Goal: Task Accomplishment & Management: Complete application form

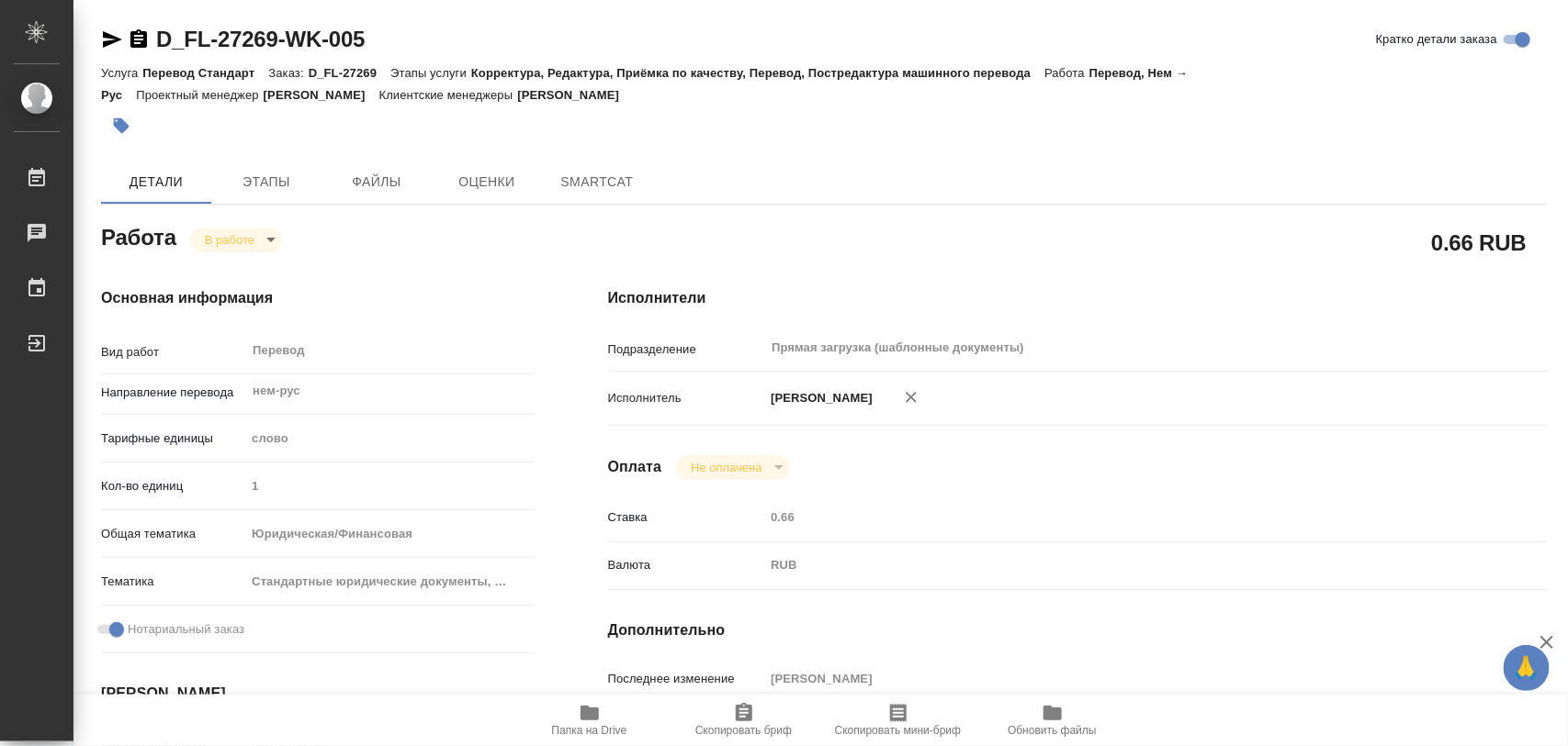
type textarea "x"
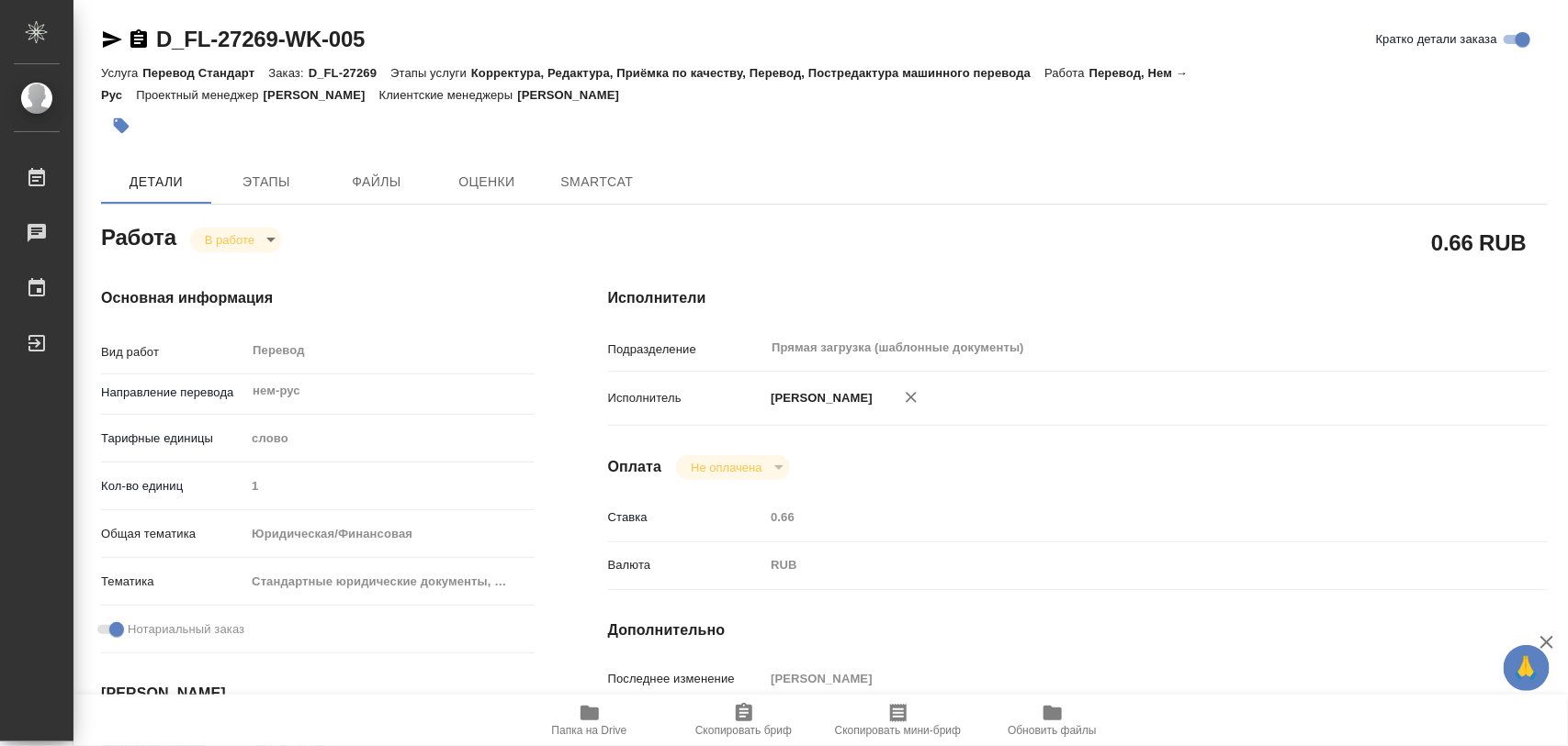
type textarea "x"
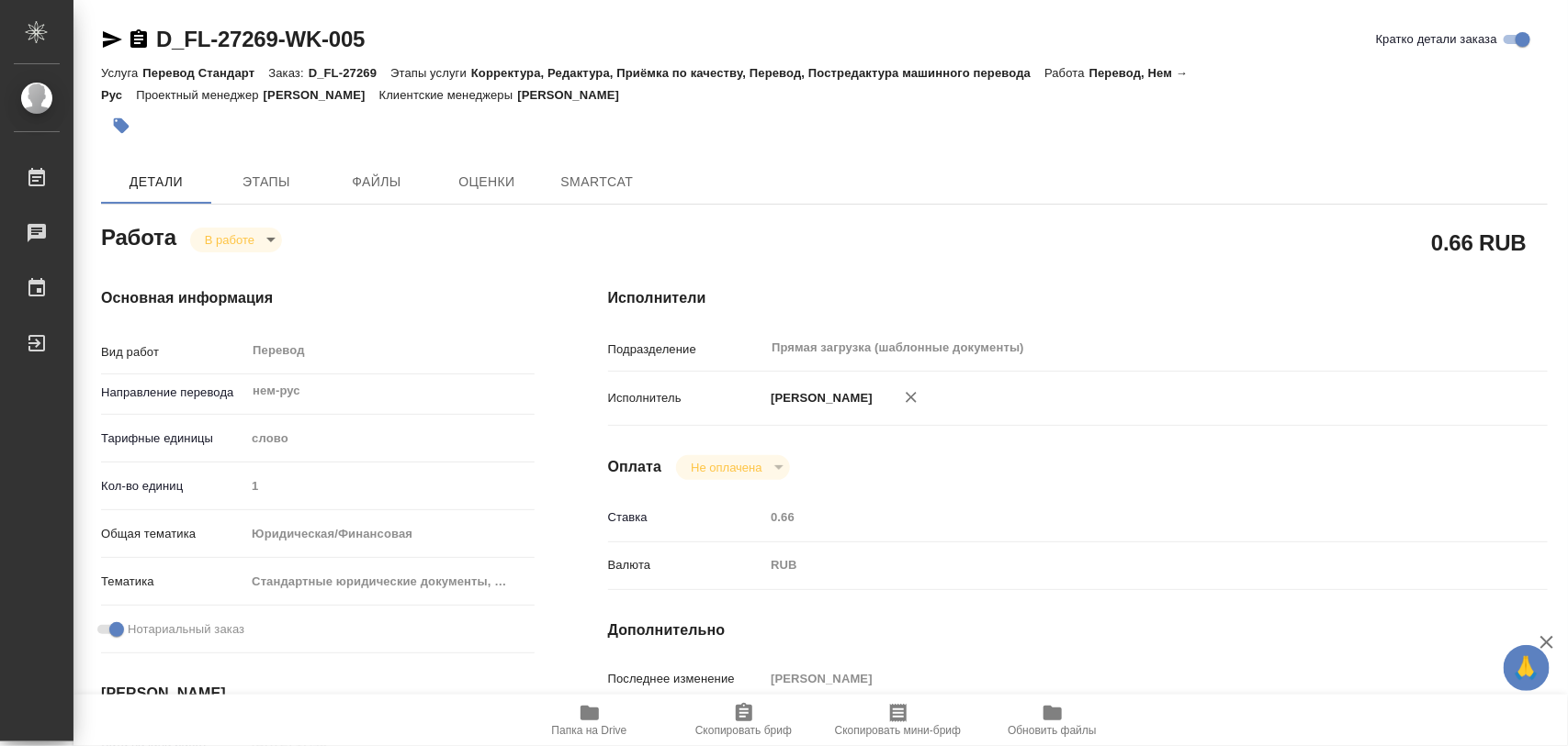
type textarea "x"
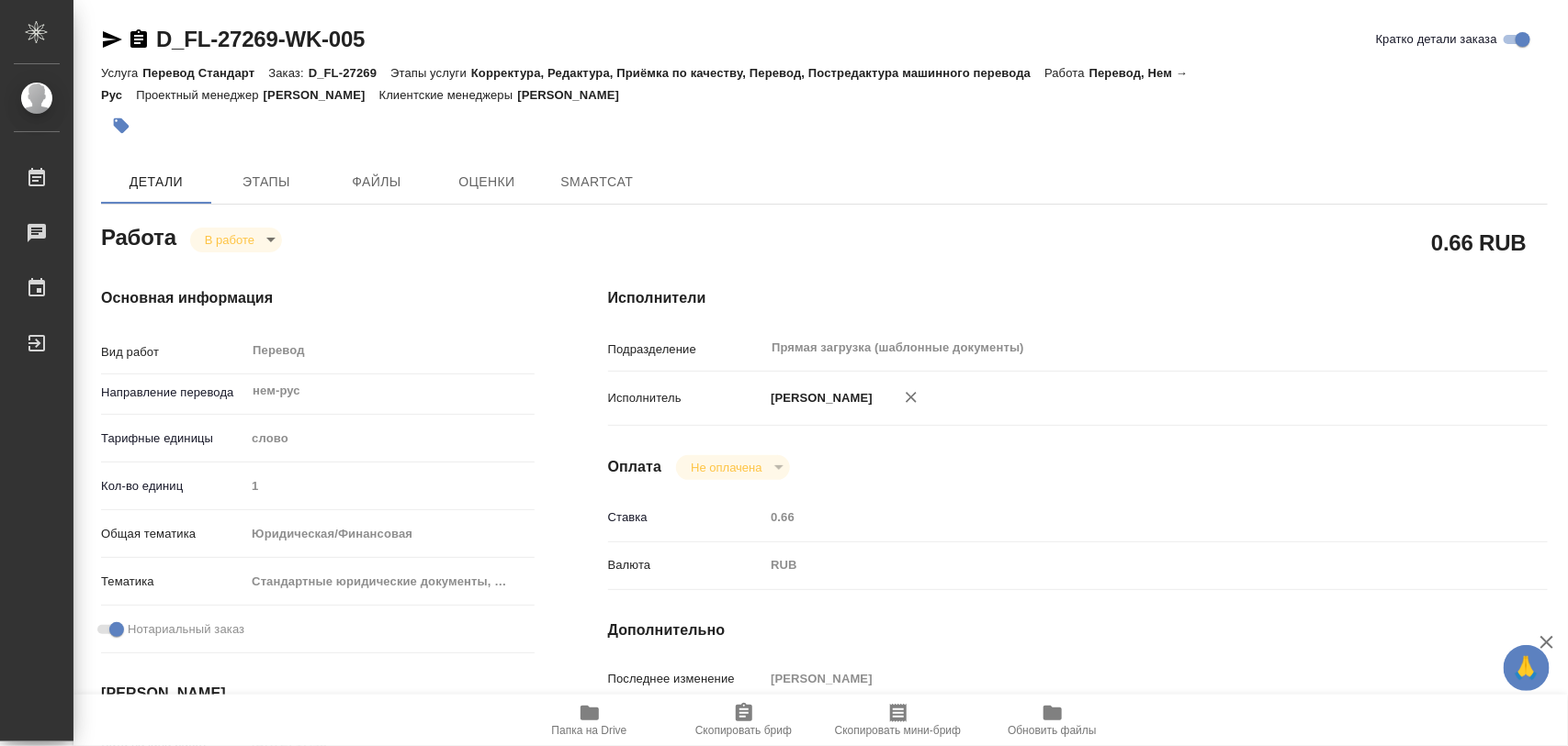
type textarea "x"
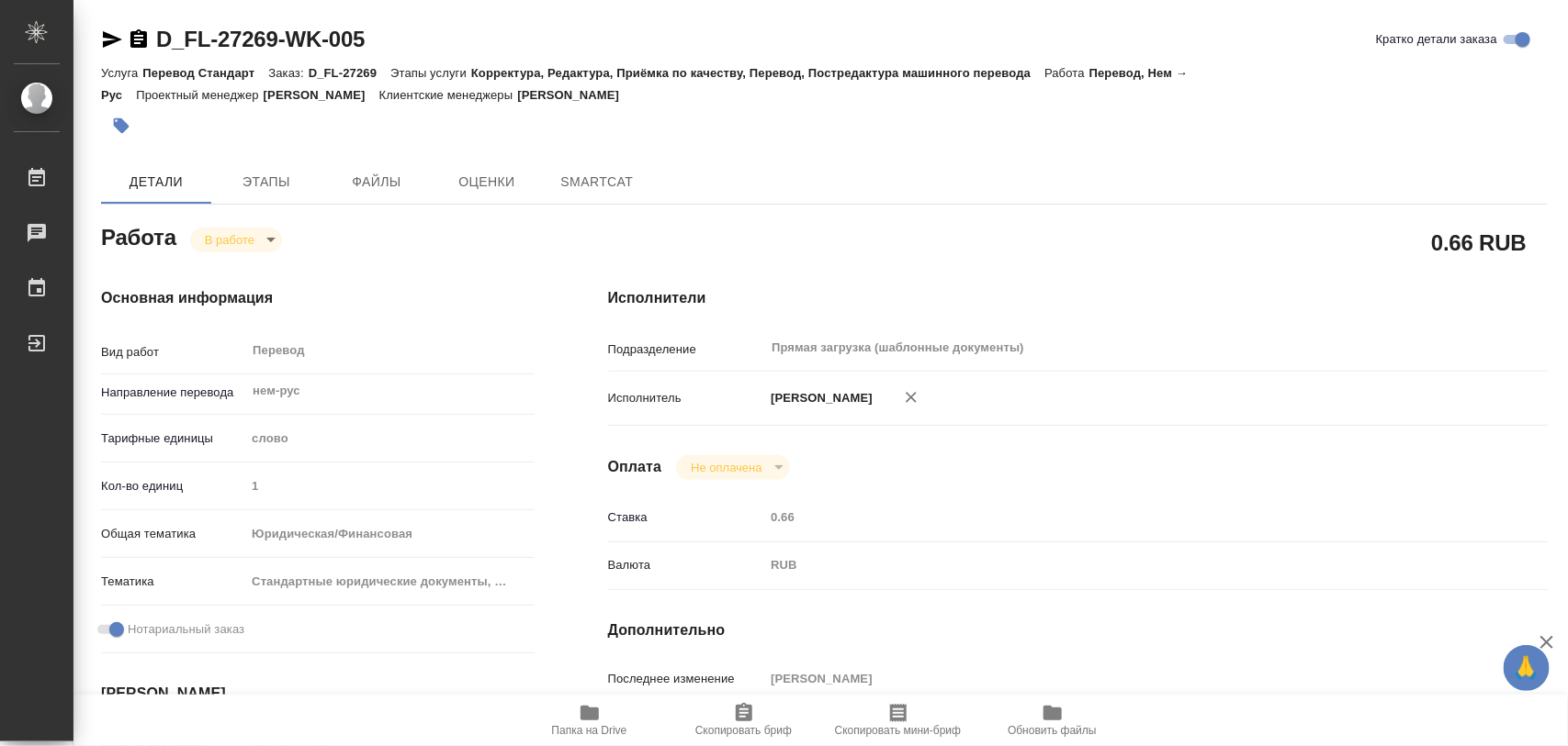
type textarea "x"
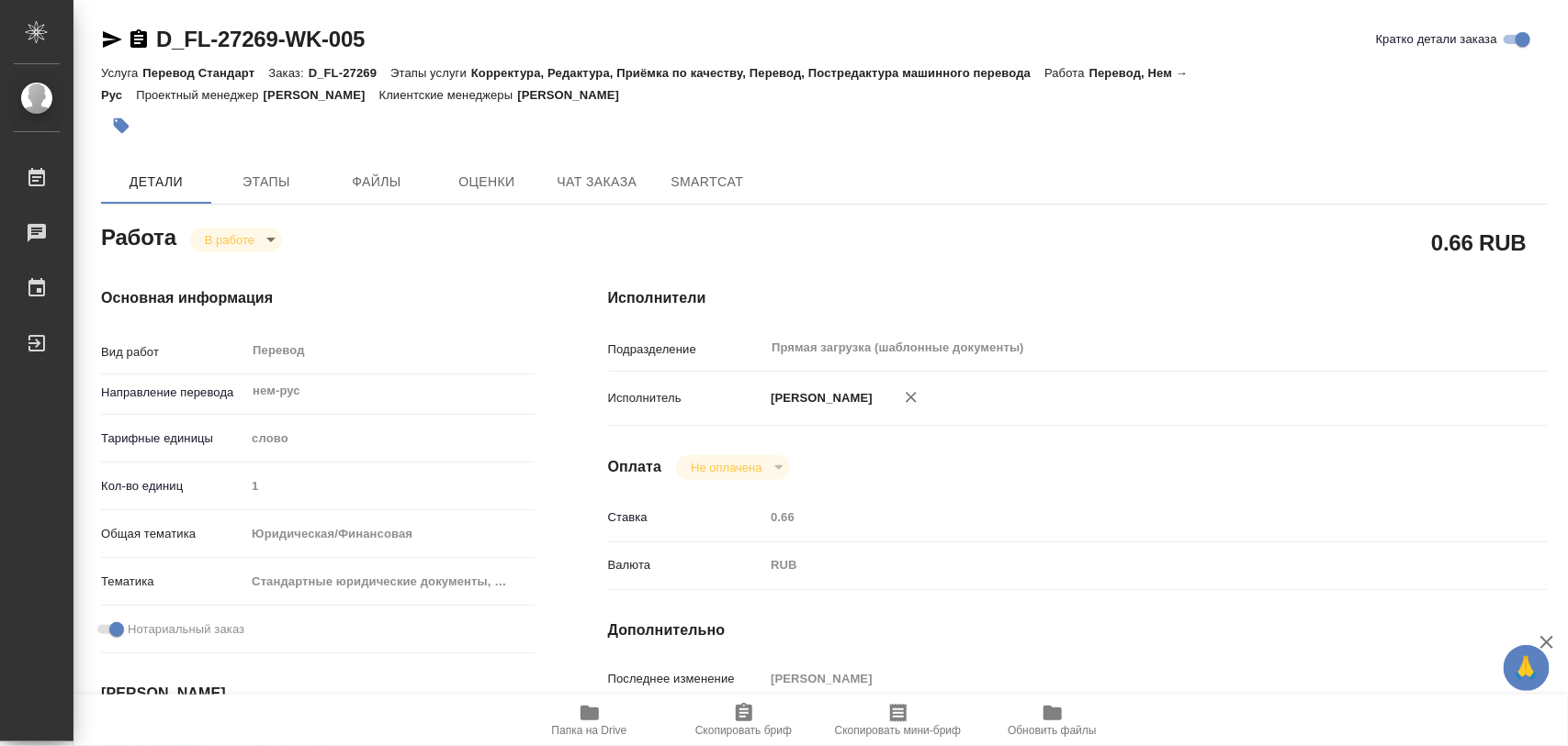
type textarea "x"
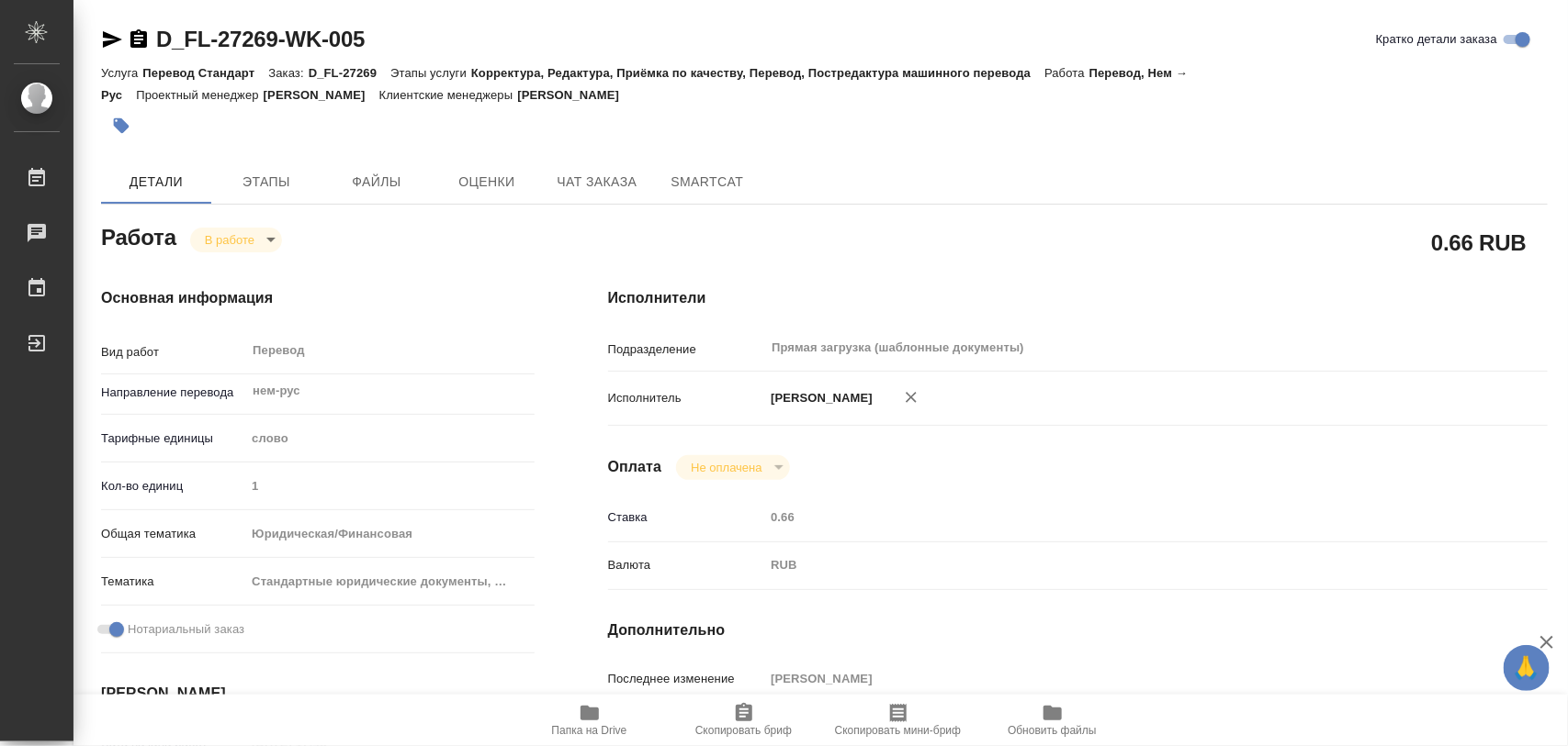
click at [121, 125] on icon "button" at bounding box center [121, 126] width 16 height 16
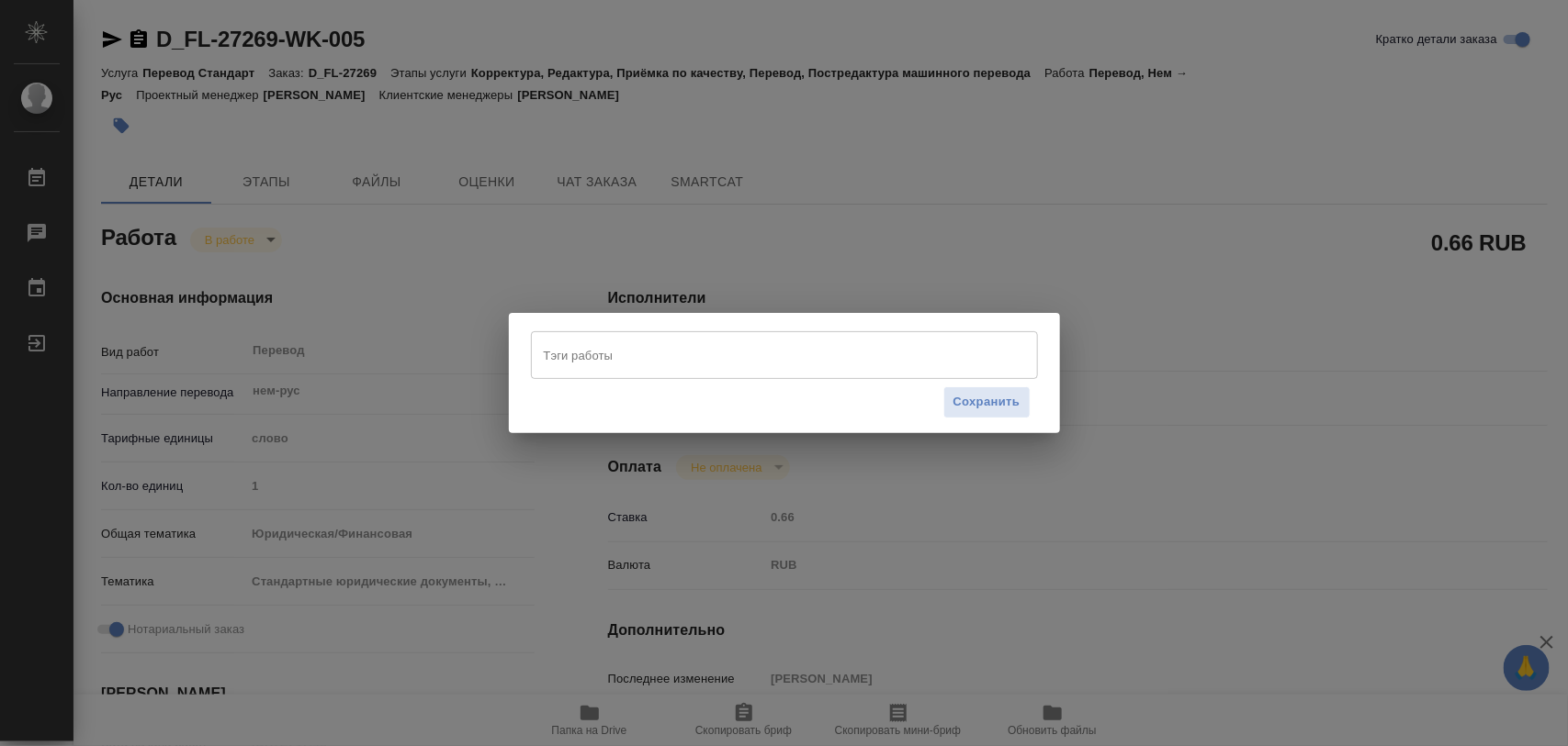
type textarea "x"
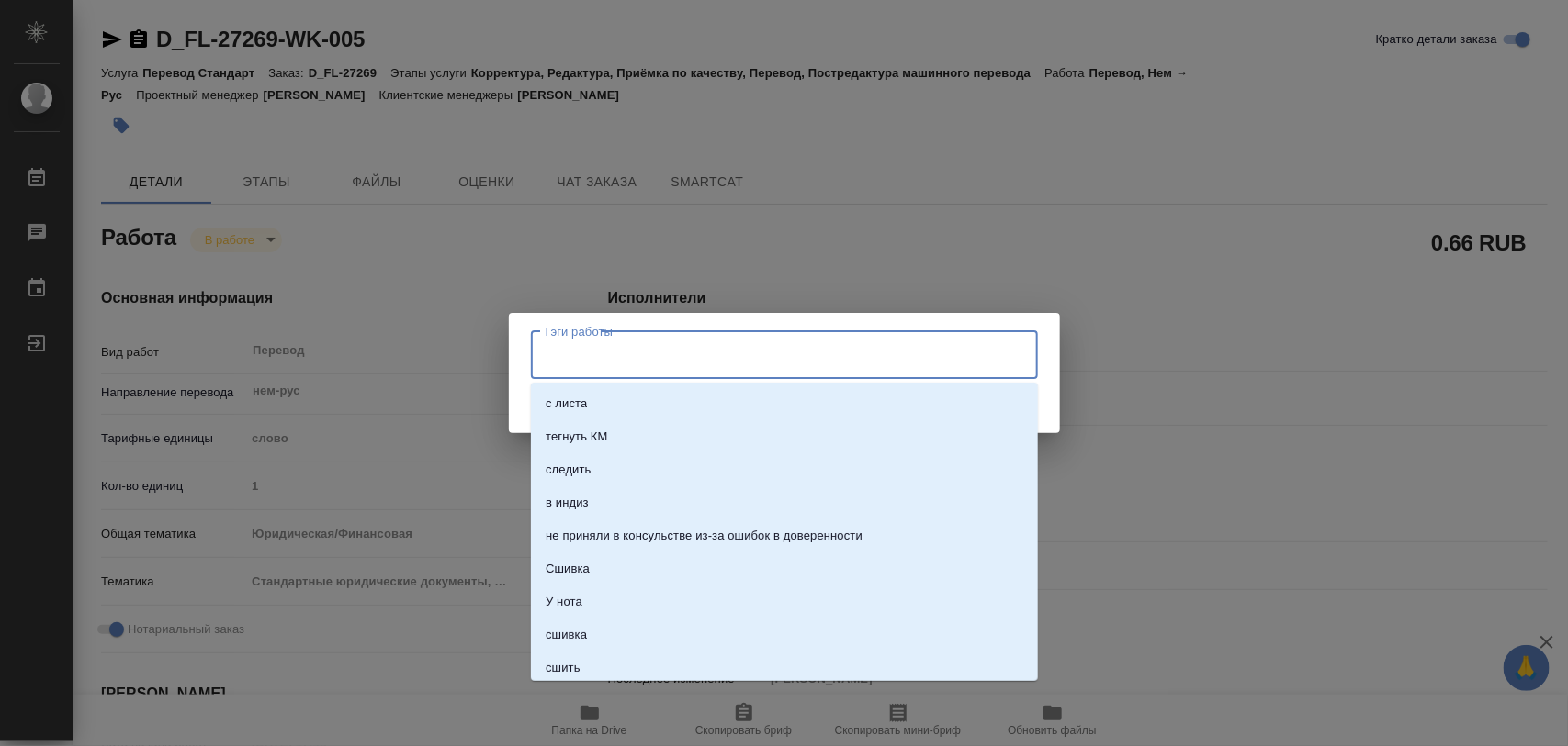
click at [609, 351] on input "Тэги работы" at bounding box center [767, 355] width 456 height 31
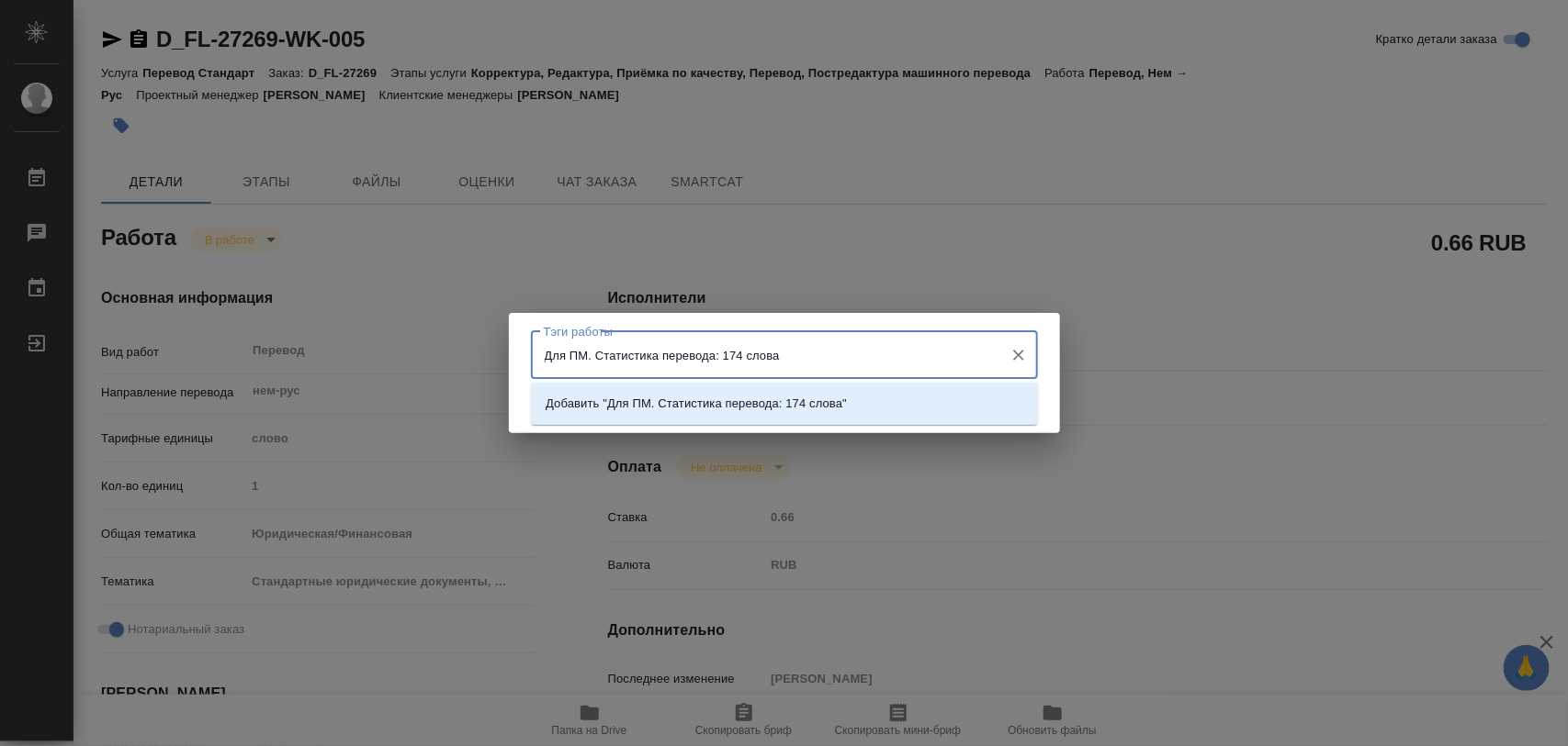
type input "Для ПМ. Статистика перевода: 174 слова."
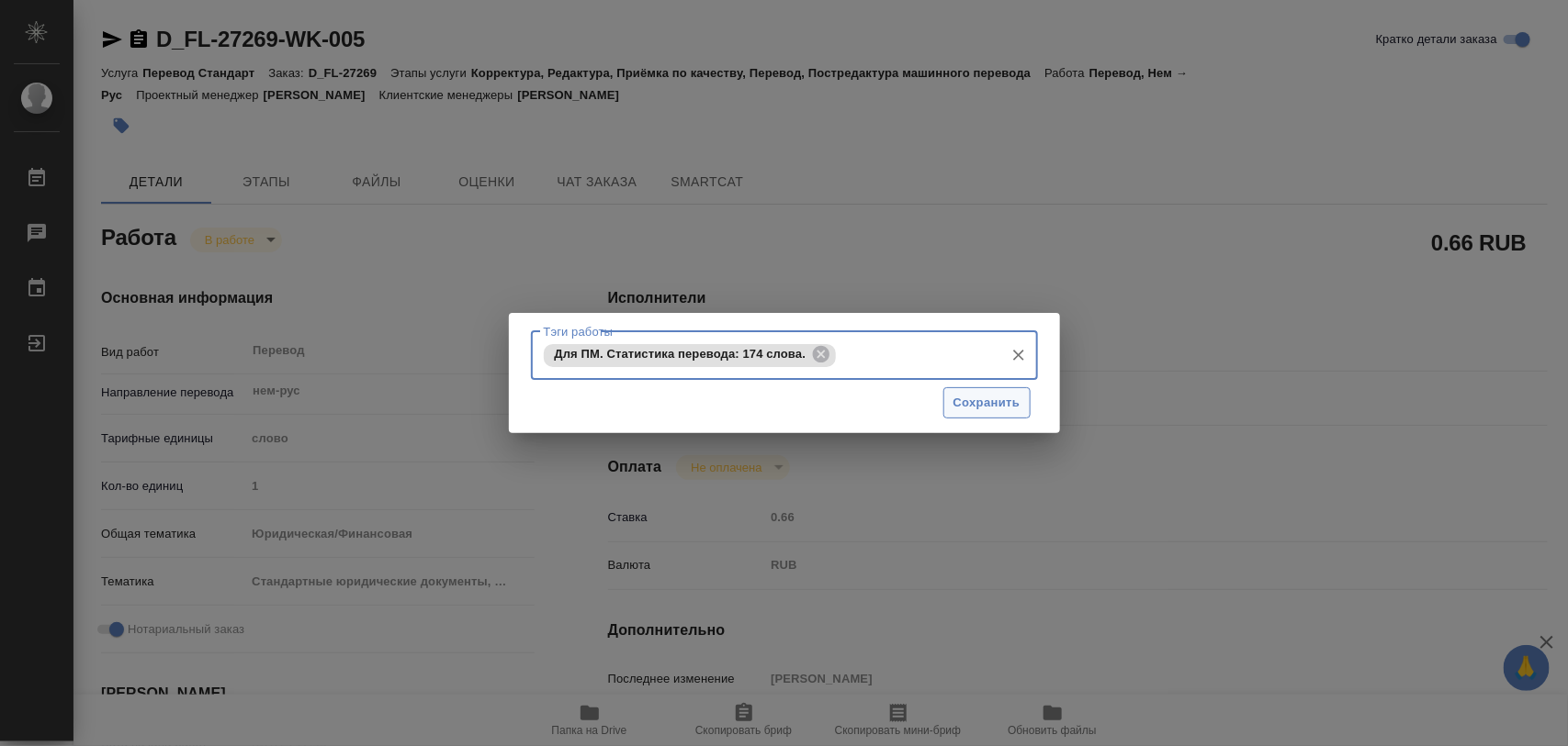
click at [976, 399] on span "Сохранить" at bounding box center [986, 404] width 67 height 21
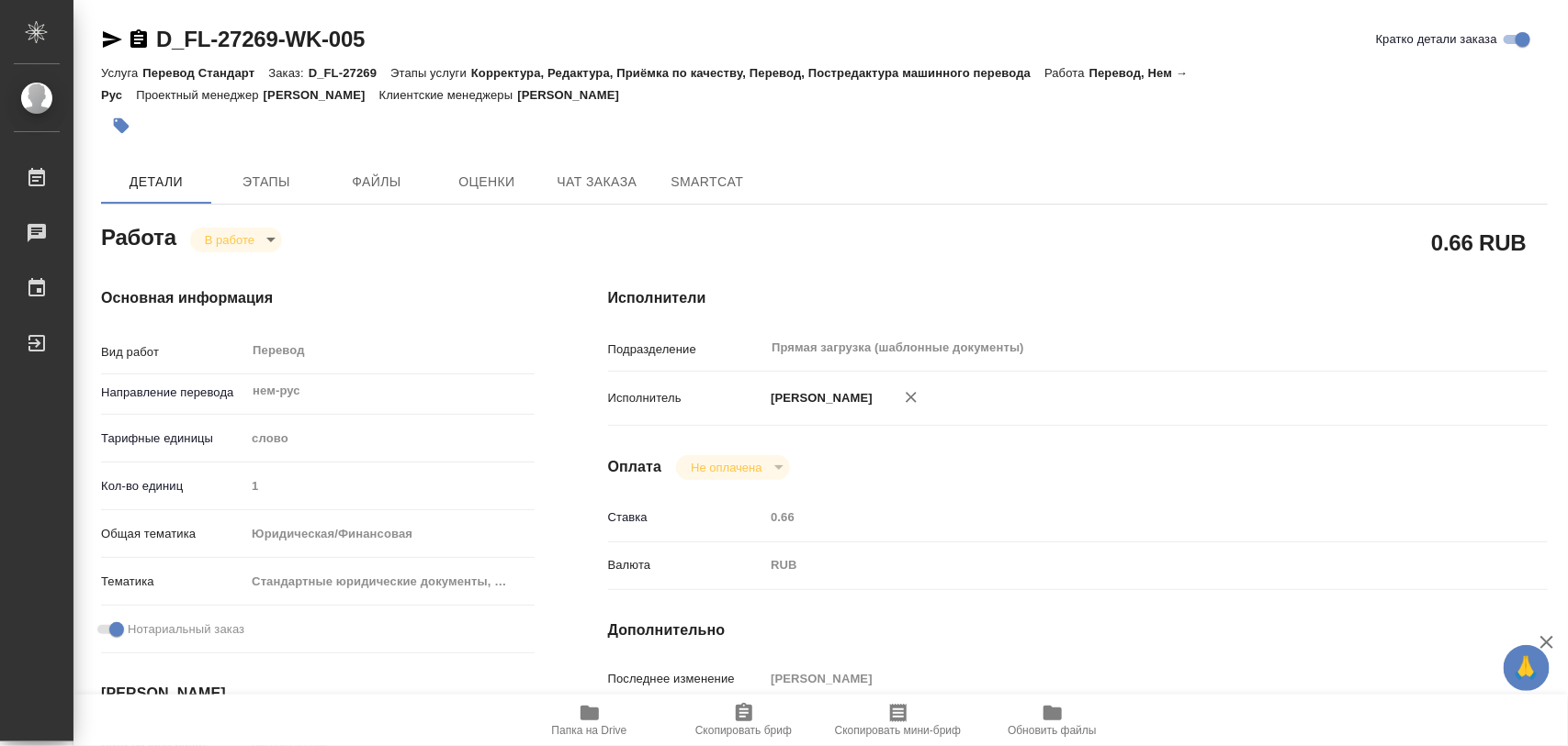
type input "inProgress"
type textarea "Перевод"
type textarea "x"
type input "нем-рус"
type input "5a8b1489cc6b4906c91bfd90"
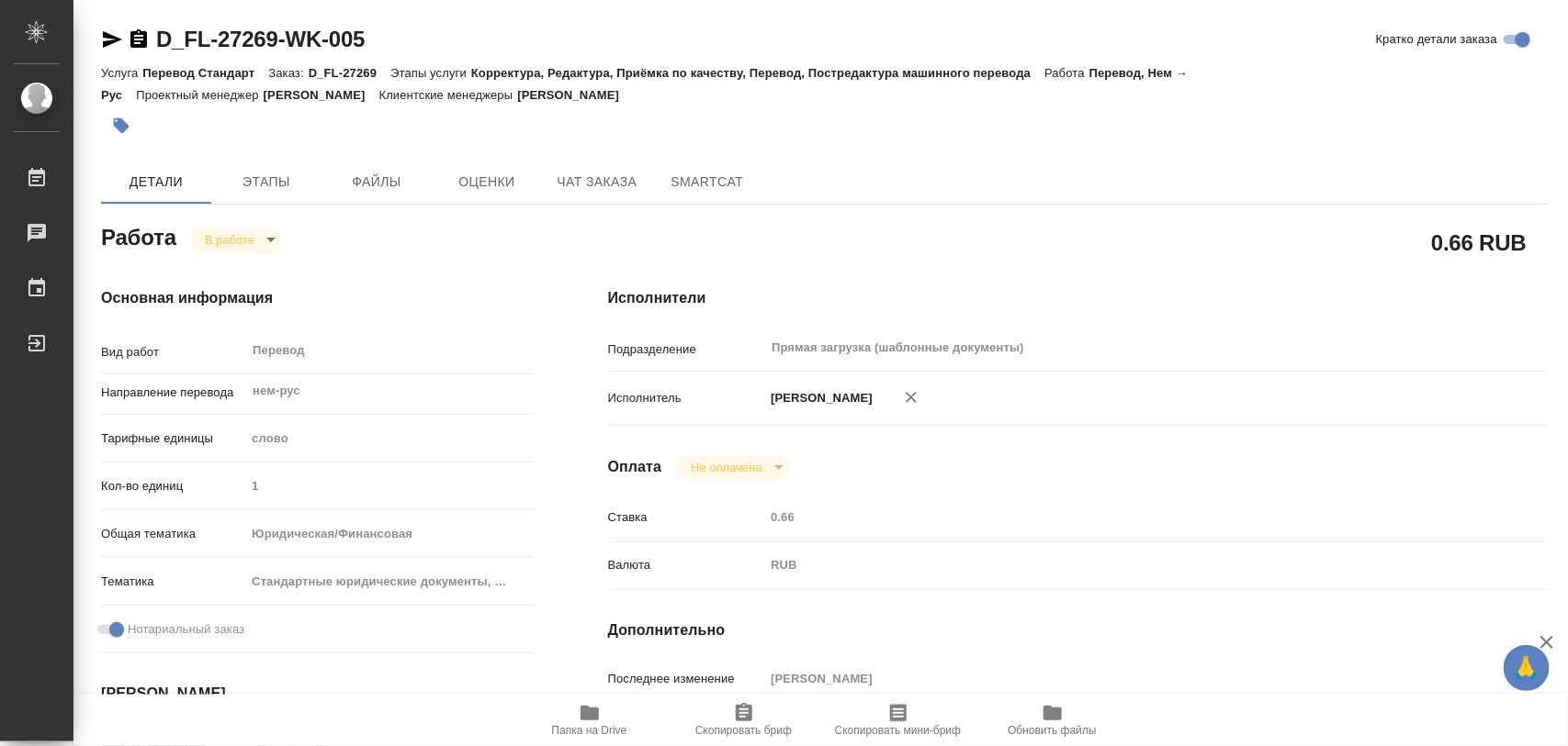
type input "1"
type input "yr-fn"
type input "5f647205b73bc97568ca66bf"
checkbox input "true"
type input "02.09.2025 17:48"
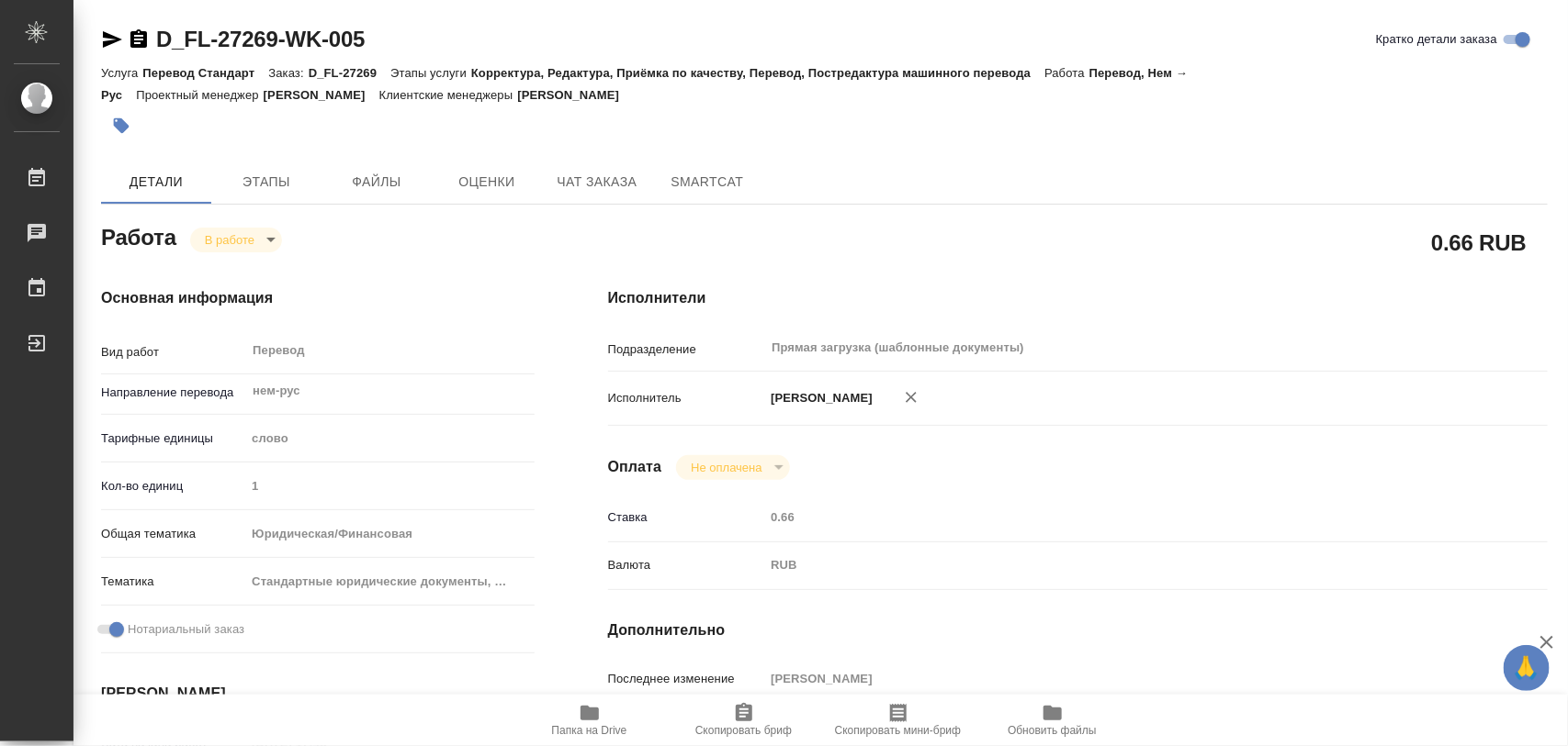
type input "02.09.2025 19:07"
type input "04.09.2025 10:00"
type input "04.09.2025 11:00"
type input "Прямая загрузка (шаблонные документы)"
type input "notPayed"
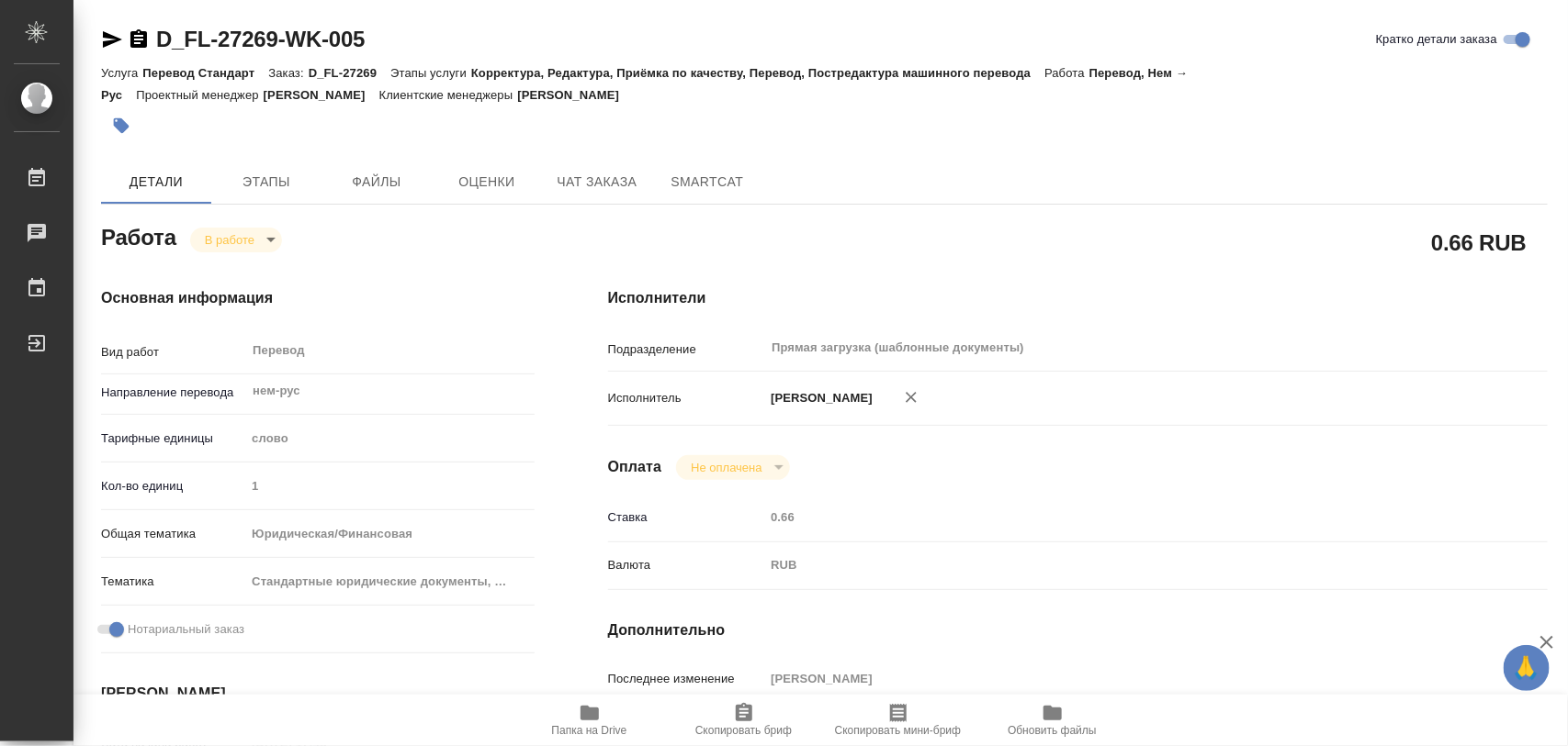
type input "0.66"
type input "RUB"
type input "[PERSON_NAME]"
type textarea "переводим только файл удостоверения"
type textarea "x"
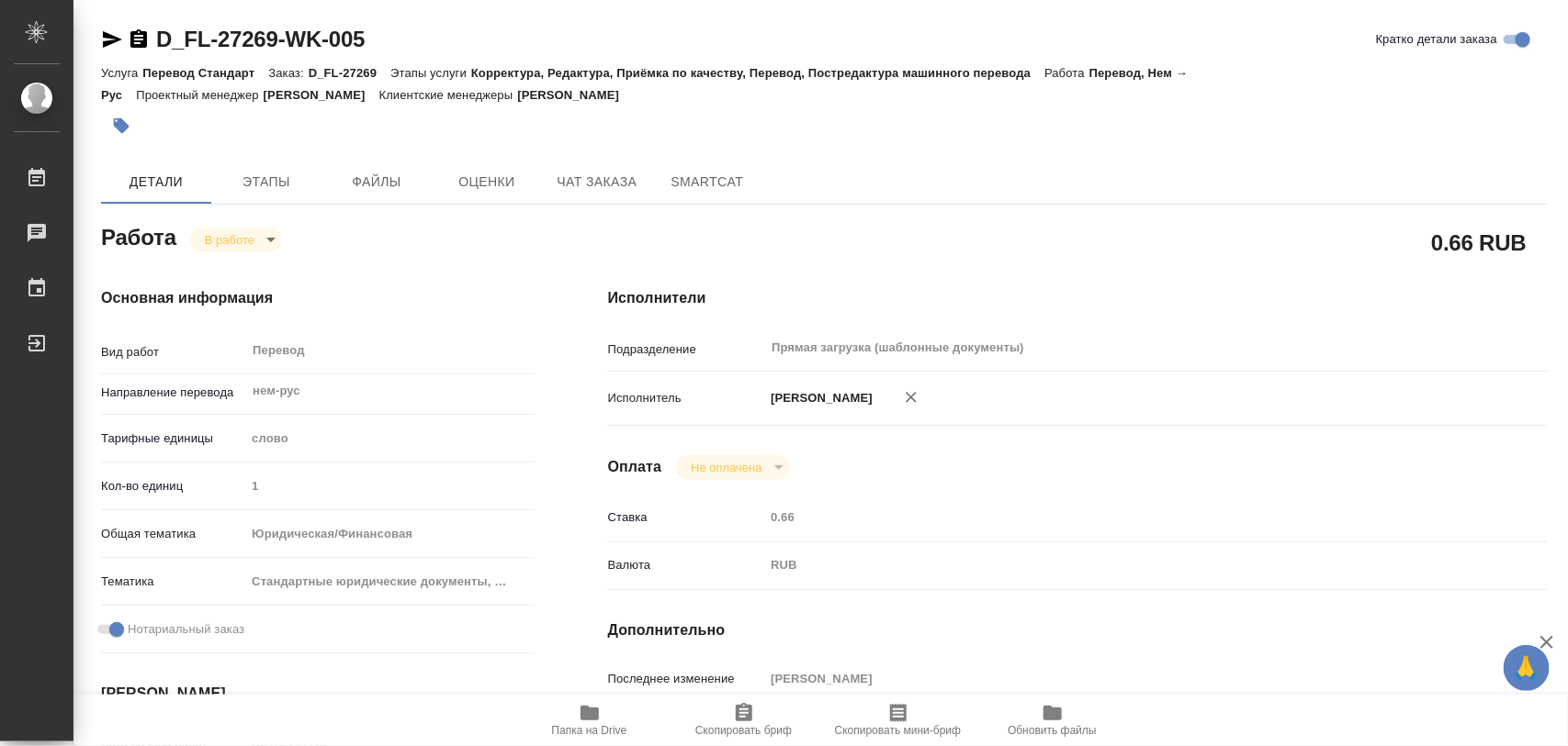
type textarea "/Clients/FL_D/Orders/D_FL-27269/Translated/D_FL-27269-WK-005"
type textarea "x"
type input "D_FL-27269"
type input "Перевод Стандарт"
type input "Корректура, Редактура, Приёмка по качеству, Перевод, Постредактура машинного пе…"
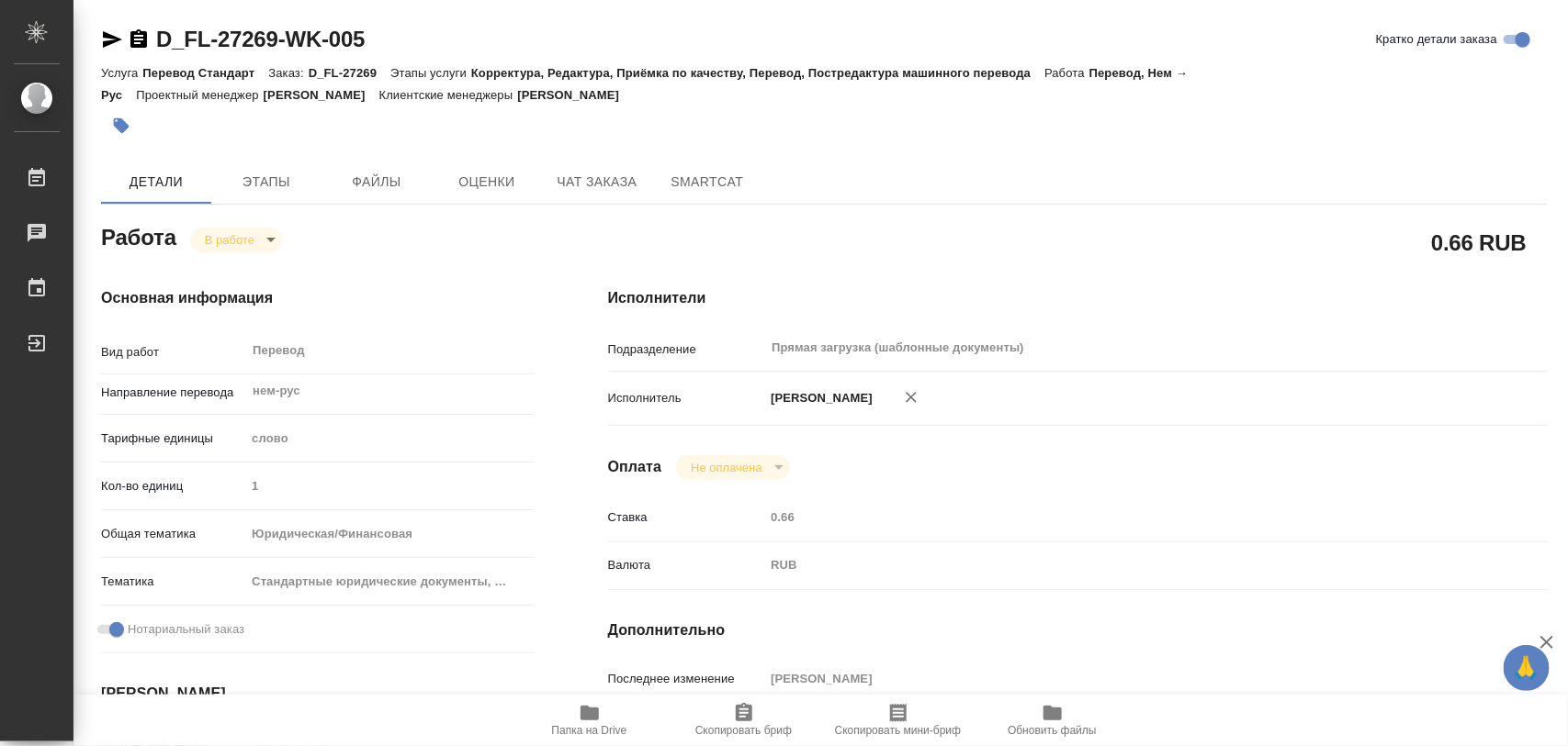
type input "[PERSON_NAME]"
type input "/Clients/FL_D/Orders/D_FL-27269"
type textarea "x"
type textarea "в доверенности посл страницу не переводим ссылка на СК (нем) https://smartcat.c…"
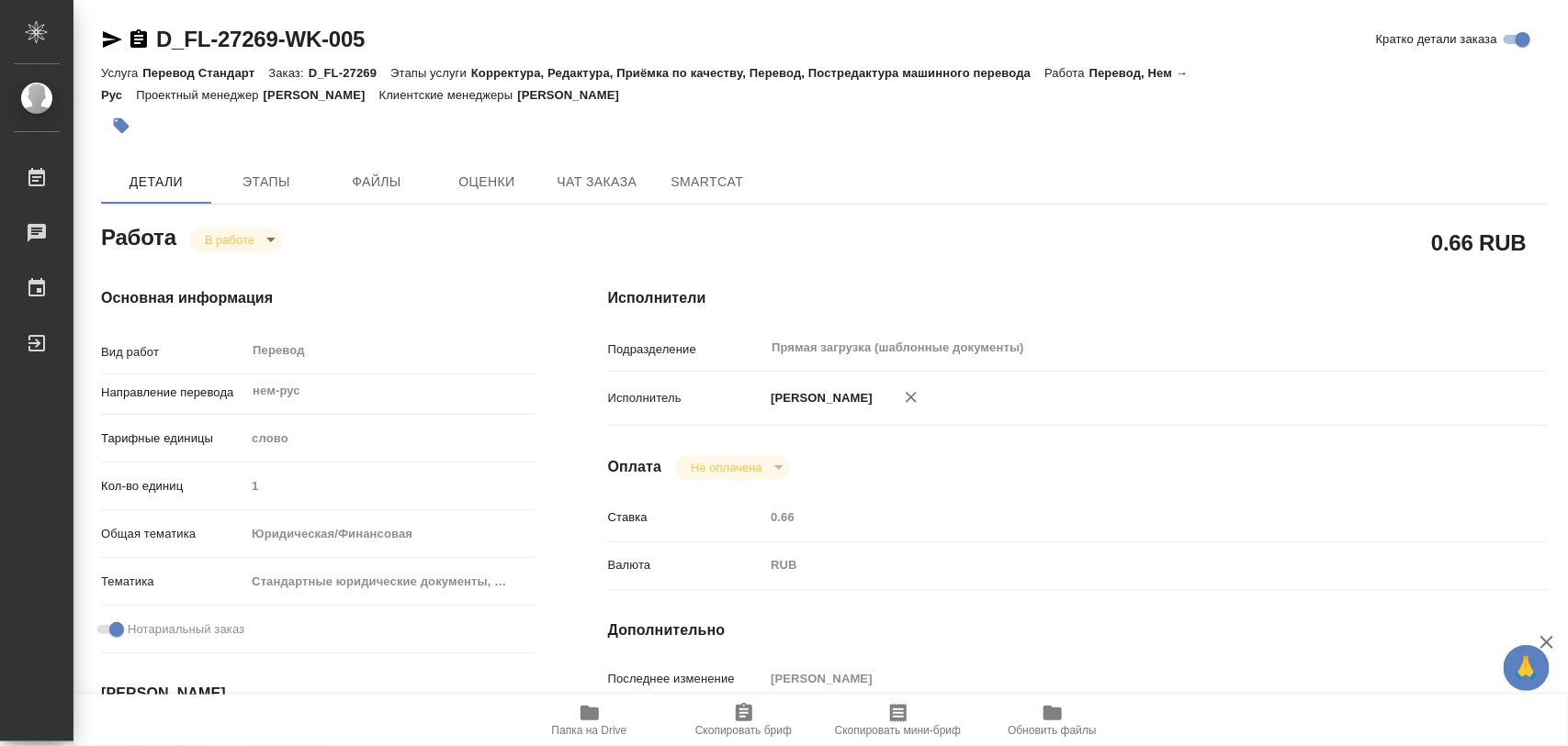
type textarea "x"
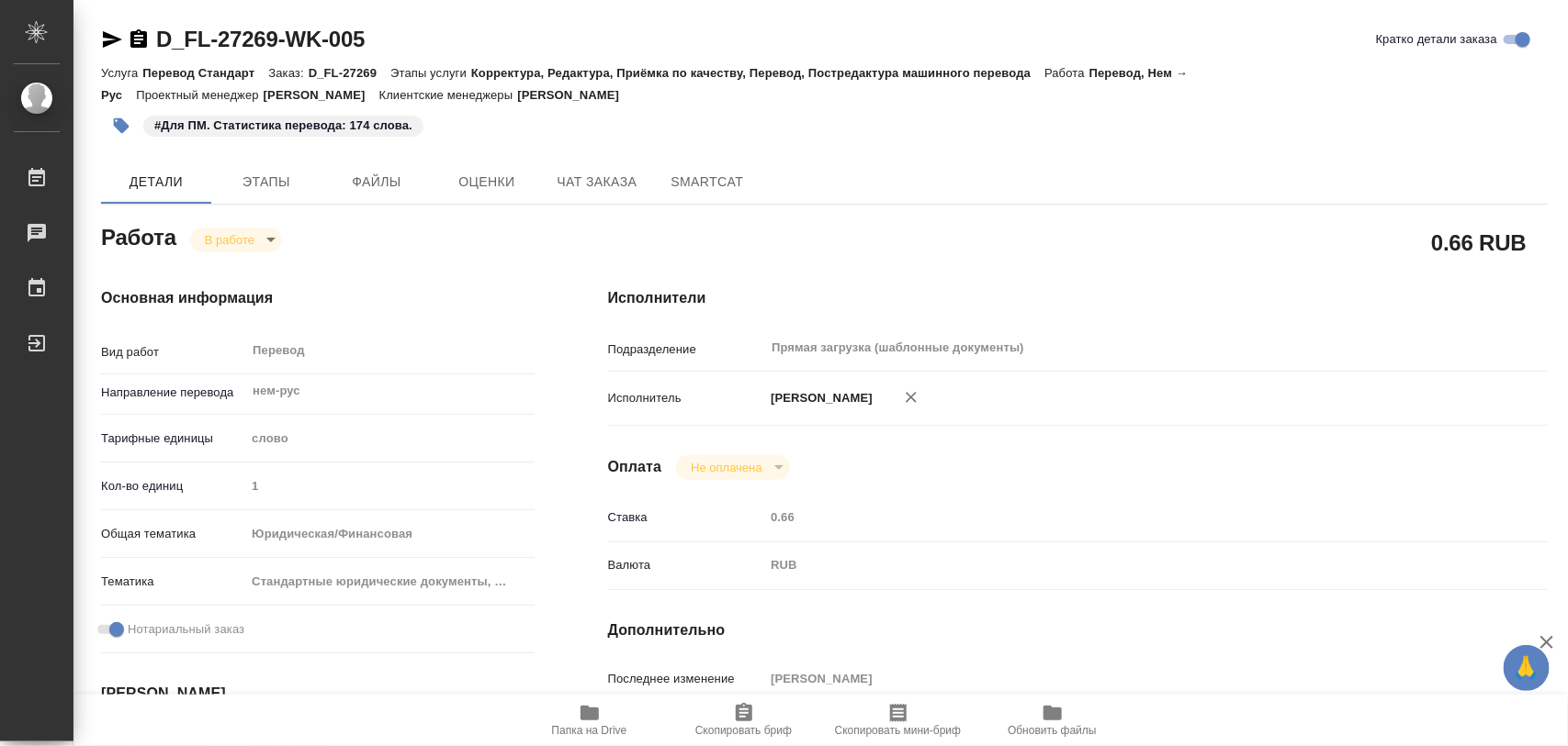
type textarea "x"
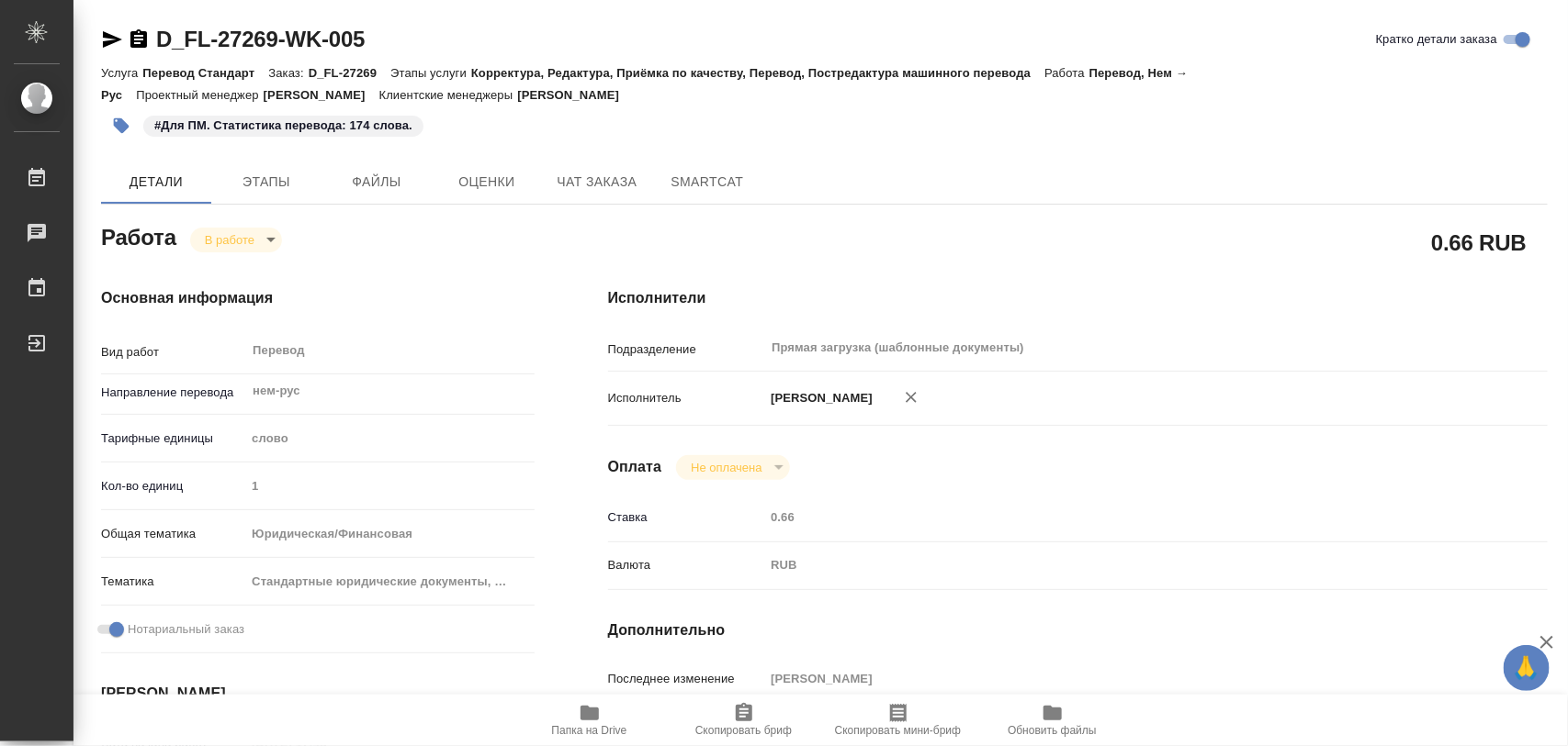
type textarea "x"
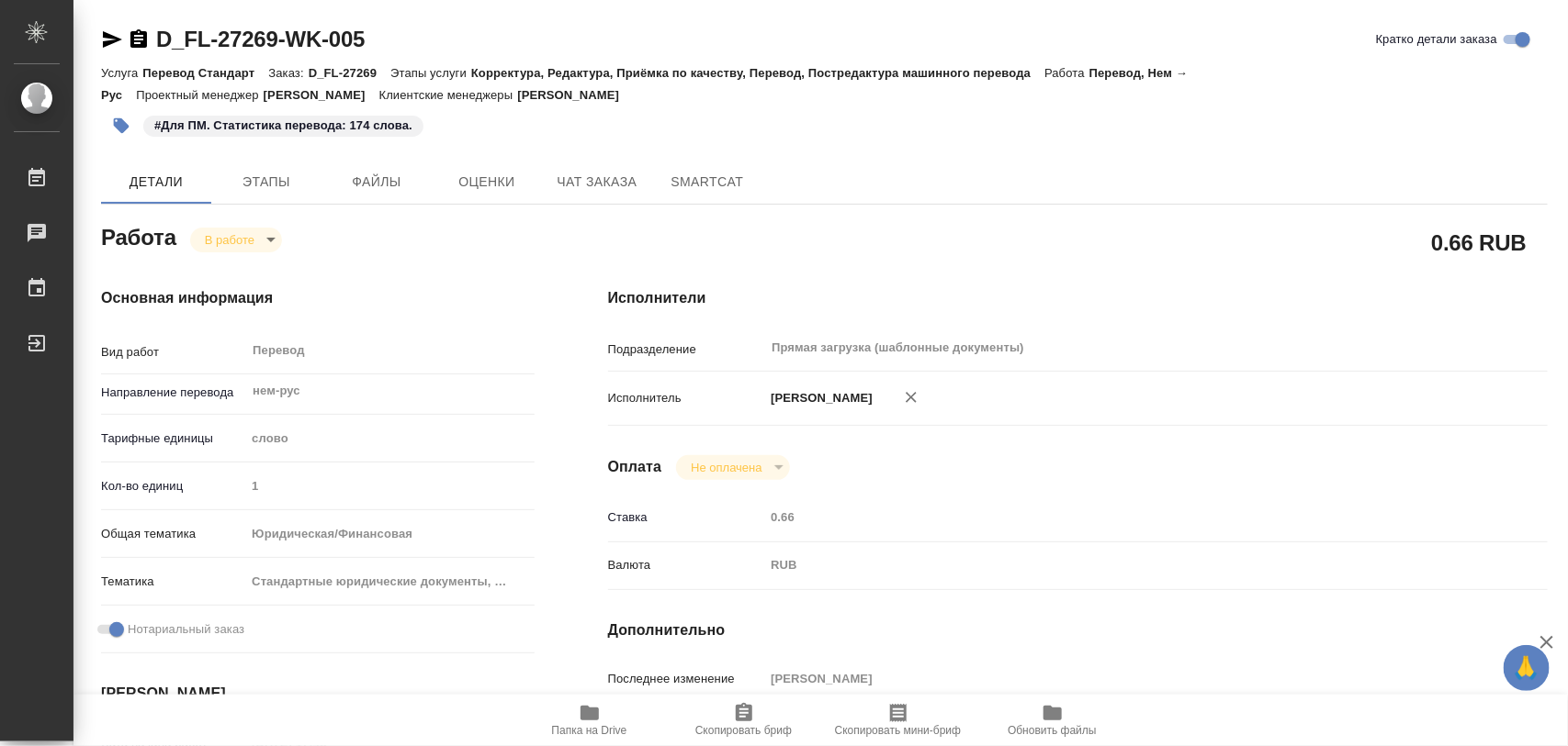
type textarea "x"
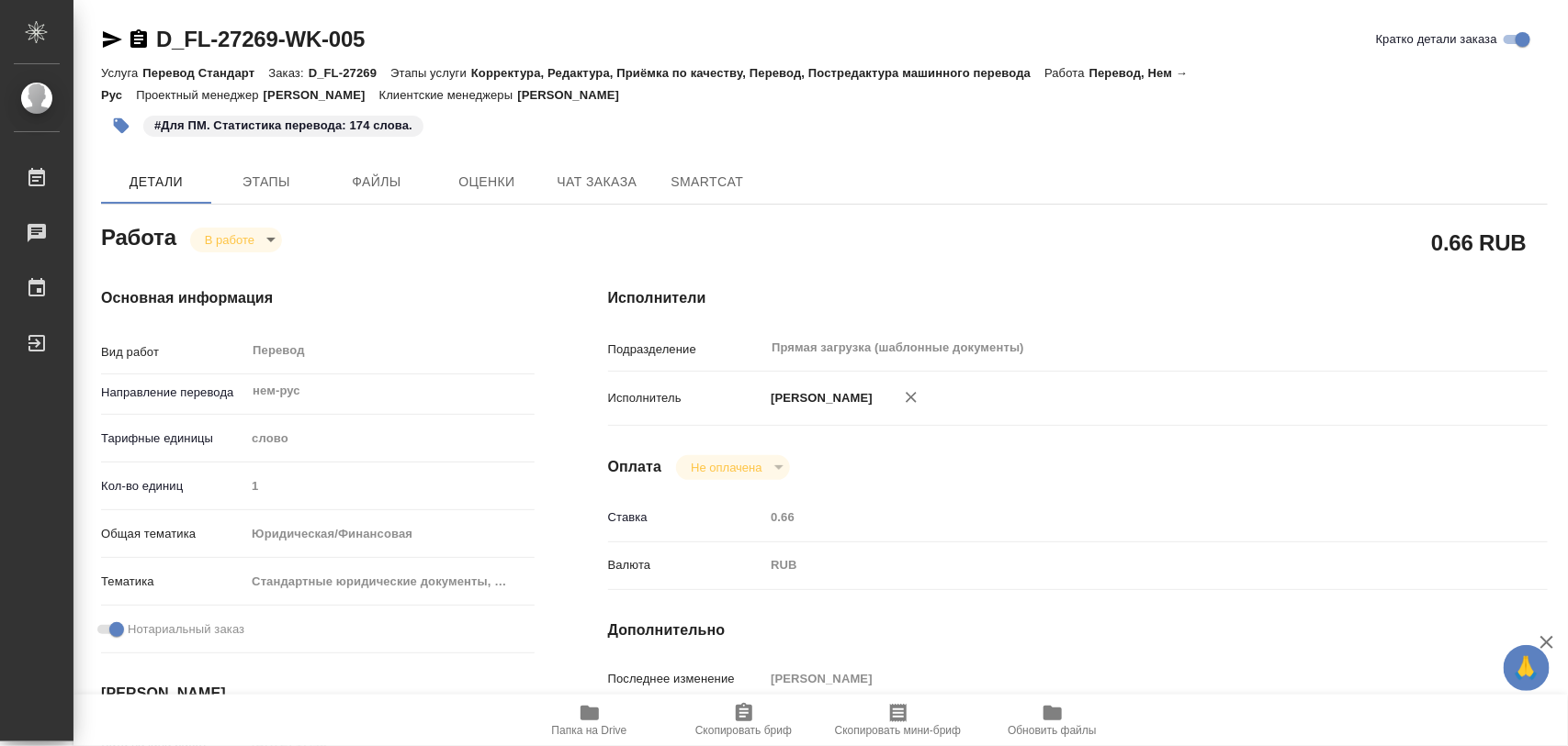
type textarea "x"
